Goal: Use online tool/utility: Utilize a website feature to perform a specific function

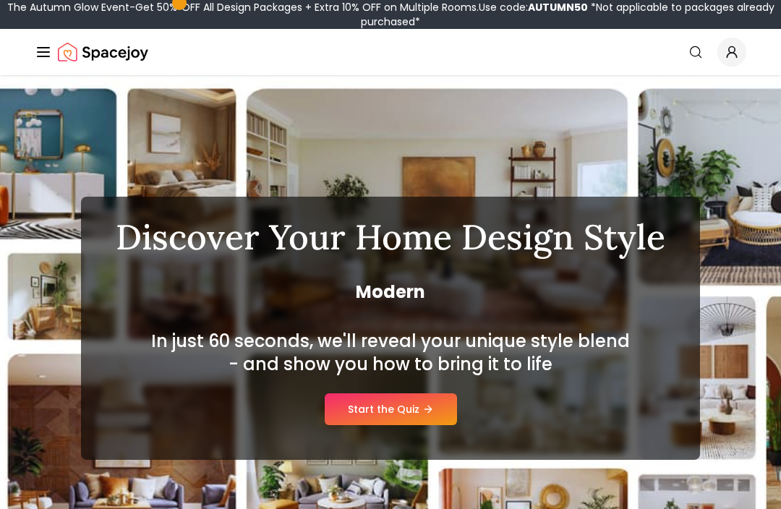
click at [387, 410] on link "Start the Quiz" at bounding box center [391, 409] width 132 height 32
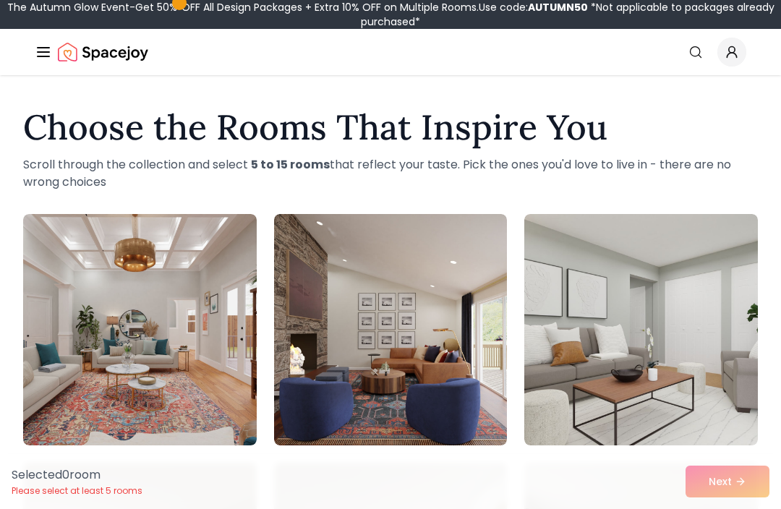
click at [344, 322] on img at bounding box center [390, 329] width 233 height 231
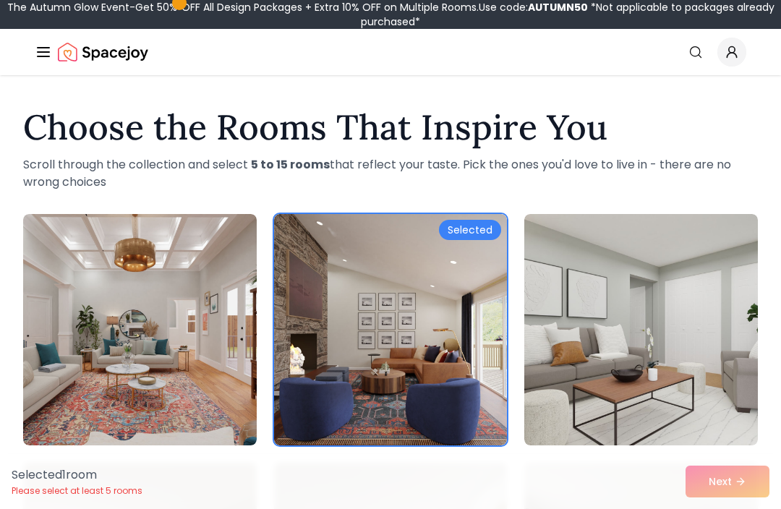
click at [726, 480] on div "Selected 1 room Please select at least 5 rooms Next" at bounding box center [390, 481] width 781 height 55
click at [716, 483] on div "Selected 1 room Please select at least 5 rooms Next" at bounding box center [390, 481] width 781 height 55
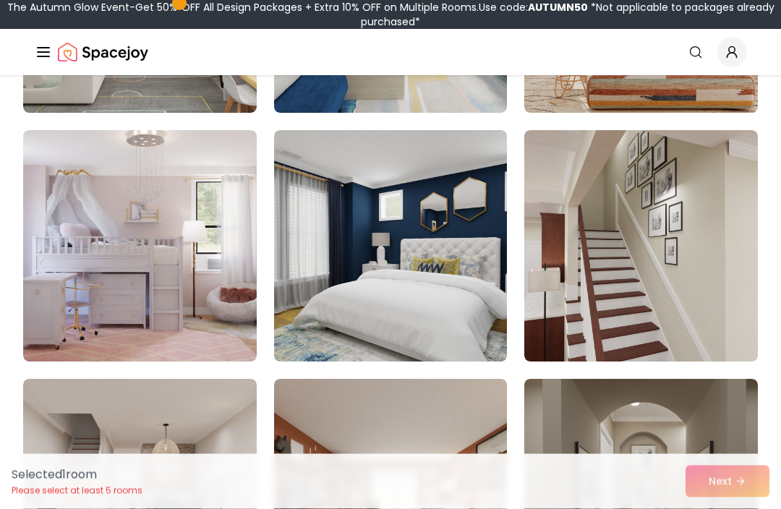
scroll to position [1079, 0]
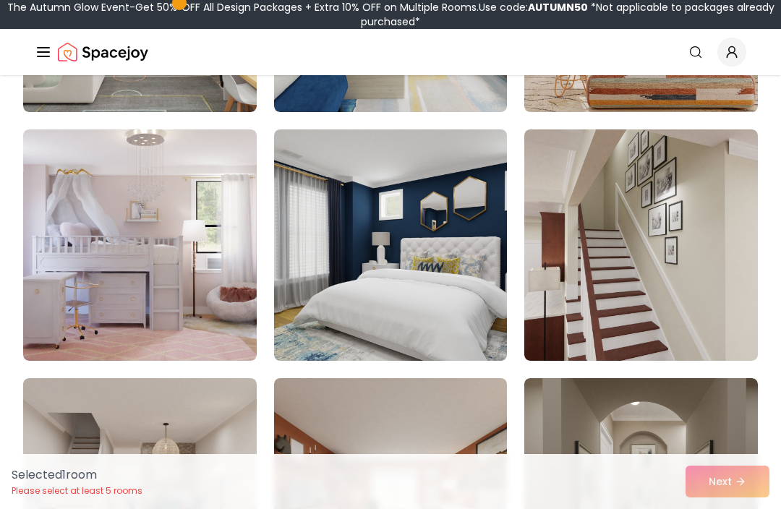
click at [636, 284] on img at bounding box center [640, 244] width 233 height 231
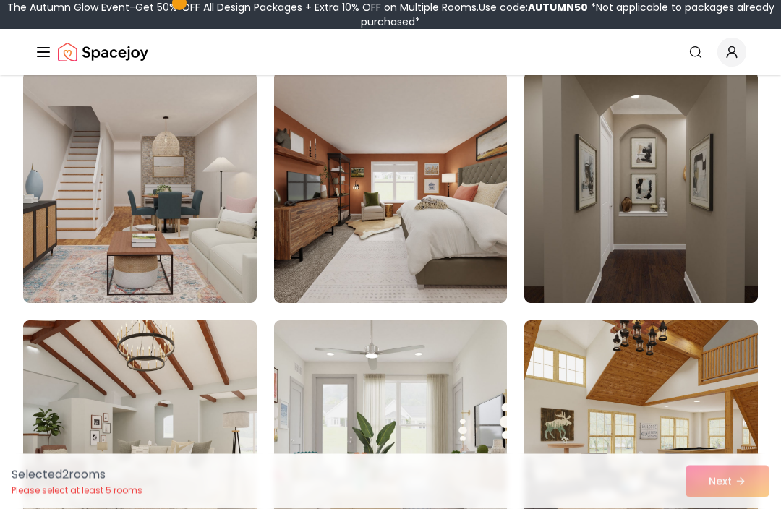
scroll to position [1386, 0]
click at [665, 227] on img at bounding box center [640, 187] width 233 height 231
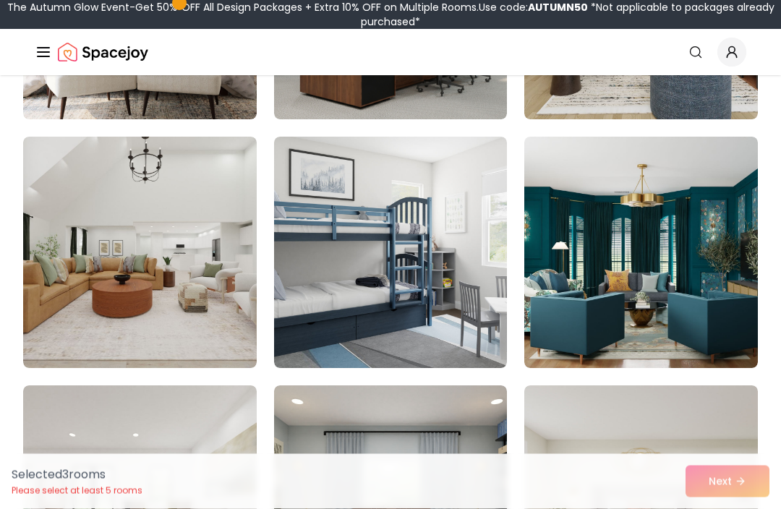
scroll to position [3061, 0]
click at [398, 291] on img at bounding box center [390, 252] width 233 height 231
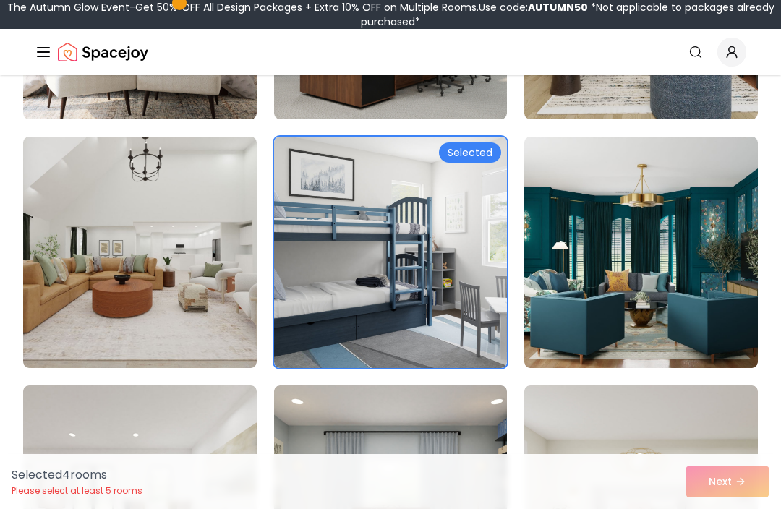
click at [679, 297] on img at bounding box center [640, 252] width 233 height 231
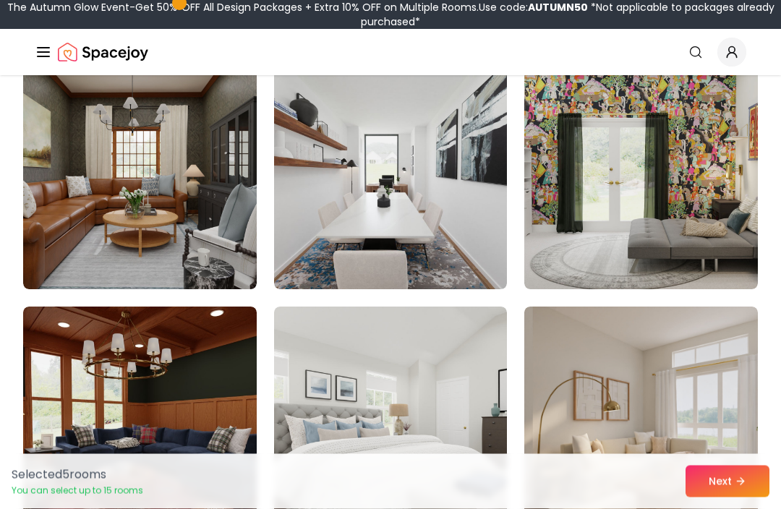
scroll to position [4882, 0]
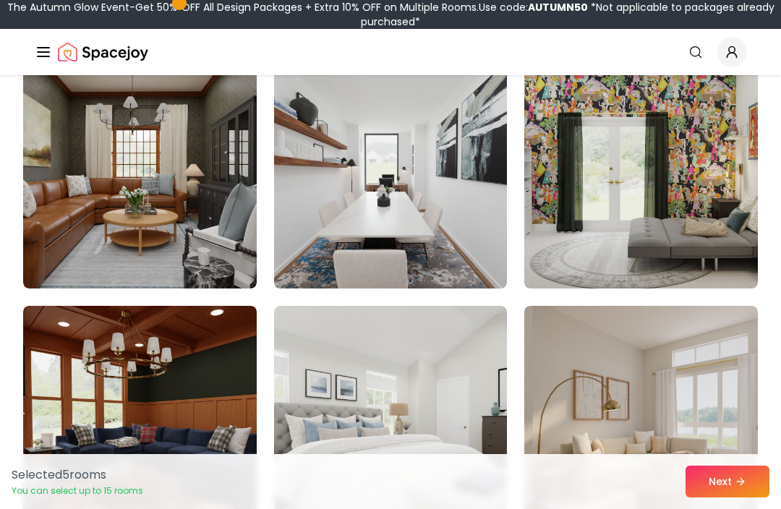
click at [95, 219] on img at bounding box center [139, 172] width 233 height 231
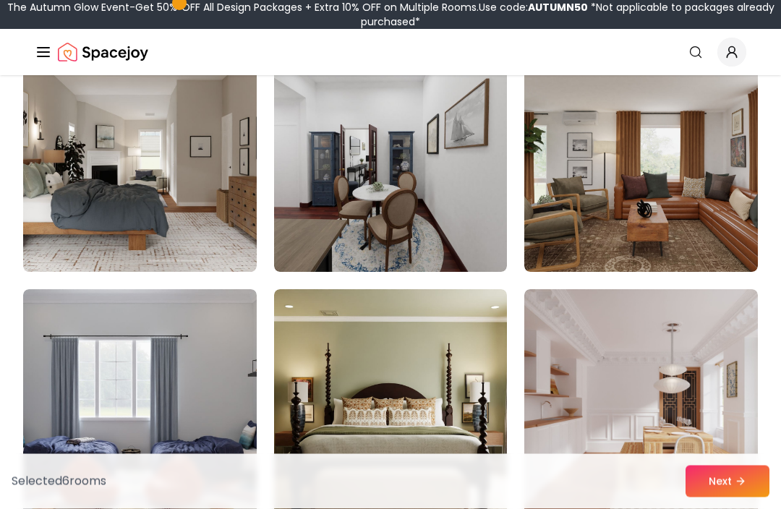
scroll to position [6391, 0]
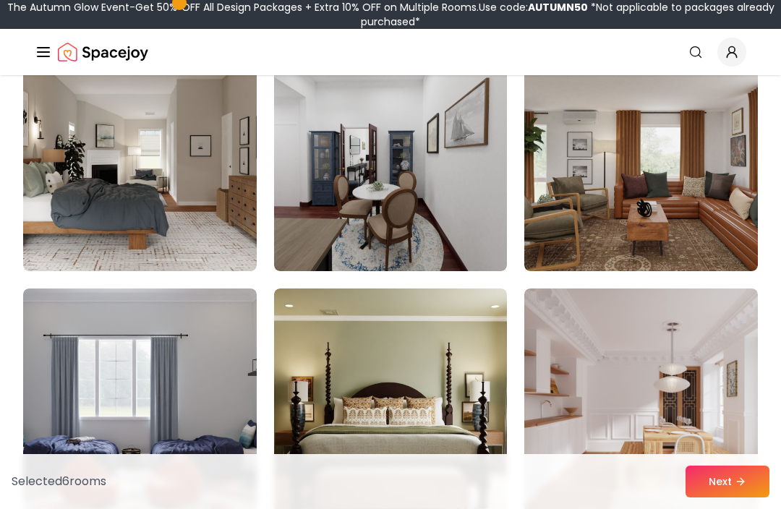
click at [385, 226] on img at bounding box center [390, 155] width 233 height 231
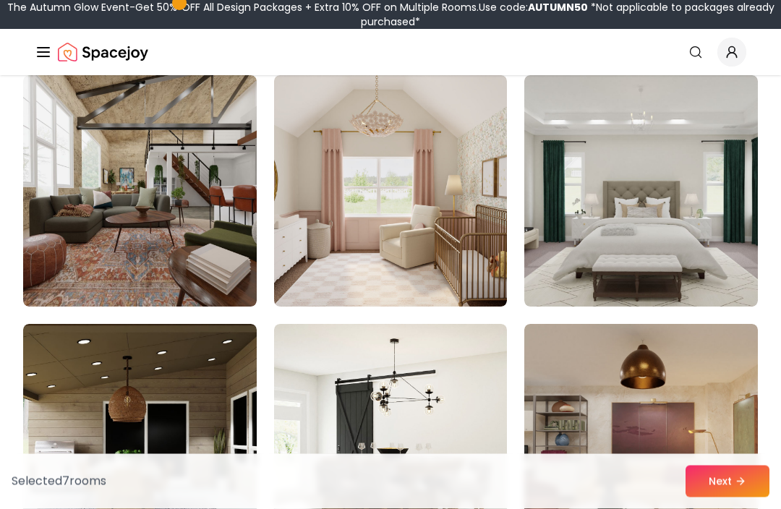
scroll to position [7102, 0]
click at [96, 251] on img at bounding box center [139, 190] width 233 height 231
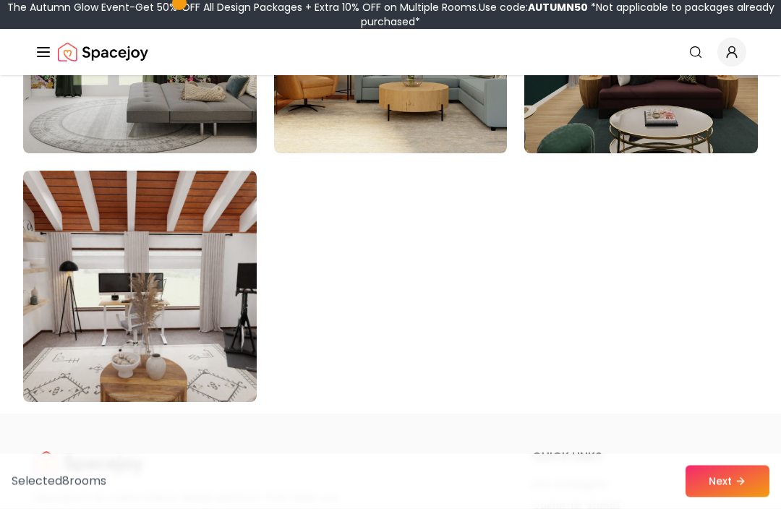
scroll to position [8250, 0]
click at [717, 497] on button "Next" at bounding box center [727, 482] width 84 height 32
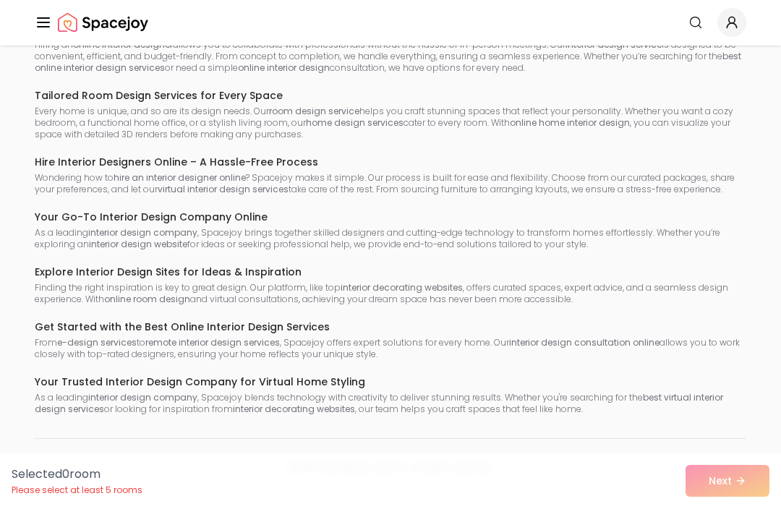
scroll to position [1957, 0]
